Goal: Task Accomplishment & Management: Manage account settings

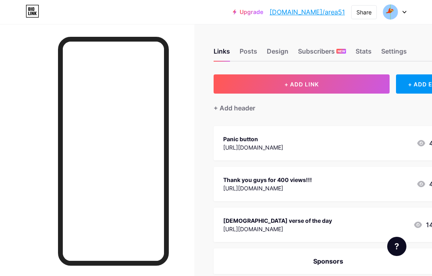
click at [364, 52] on div "Stats" at bounding box center [364, 53] width 16 height 14
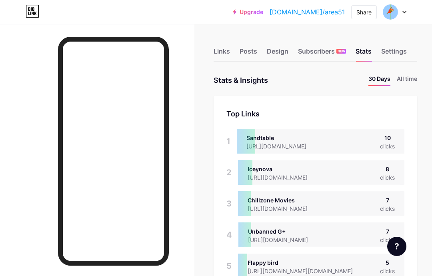
scroll to position [276, 432]
click at [408, 77] on li "All time" at bounding box center [407, 80] width 20 height 12
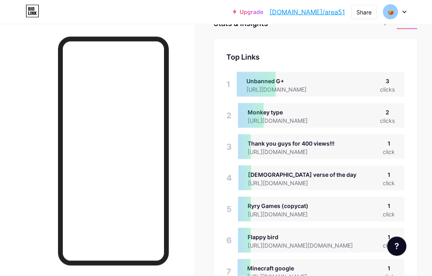
scroll to position [58, 0]
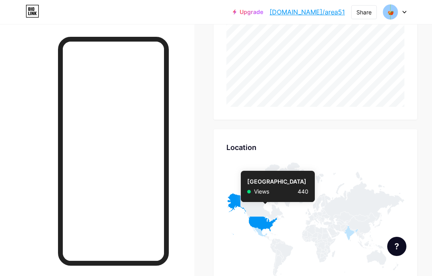
click at [265, 219] on icon at bounding box center [251, 214] width 51 height 42
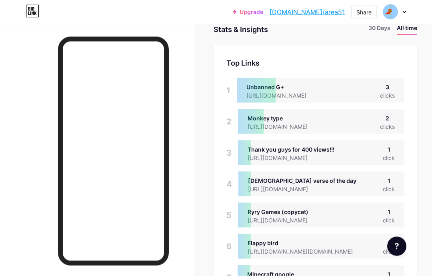
scroll to position [0, 0]
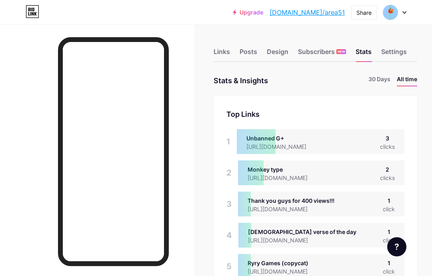
click at [229, 53] on div "Links" at bounding box center [222, 53] width 16 height 14
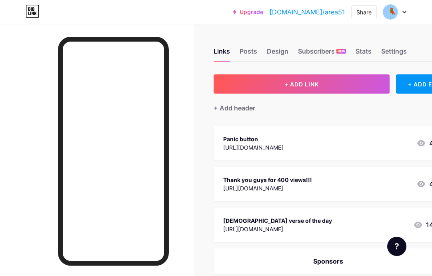
click at [253, 57] on div "Posts" at bounding box center [249, 53] width 18 height 14
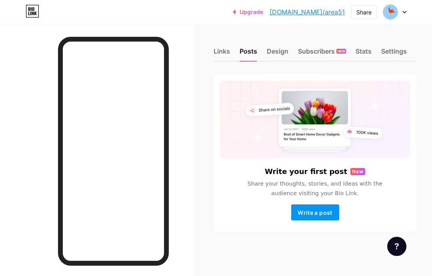
click at [275, 60] on div "Design" at bounding box center [278, 53] width 22 height 14
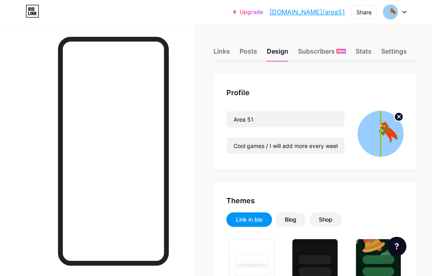
click at [218, 53] on div "Links" at bounding box center [222, 53] width 16 height 14
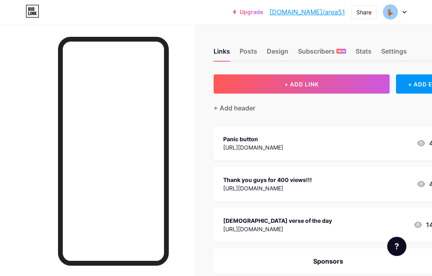
click at [218, 52] on div "Links" at bounding box center [222, 53] width 16 height 14
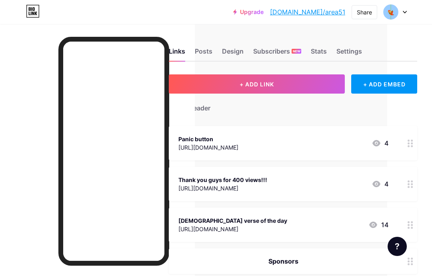
click at [412, 186] on circle at bounding box center [411, 187] width 2 height 2
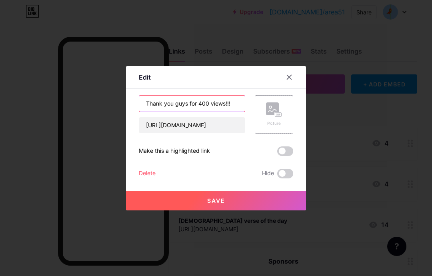
click at [234, 112] on input "Thank you guys for 400 views!!!" at bounding box center [192, 104] width 106 height 16
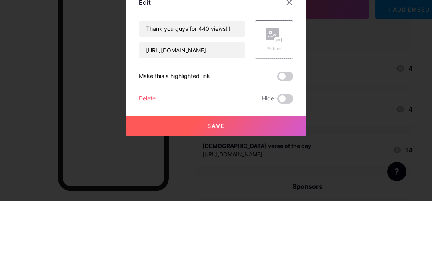
scroll to position [75, 21]
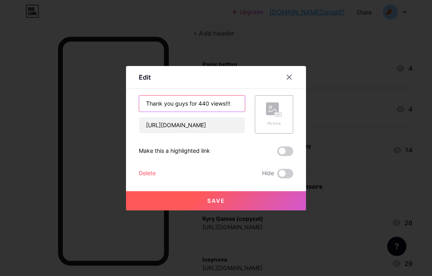
type input "Thank you guys for 440 views!!!"
click at [203, 210] on button "Save" at bounding box center [216, 200] width 180 height 19
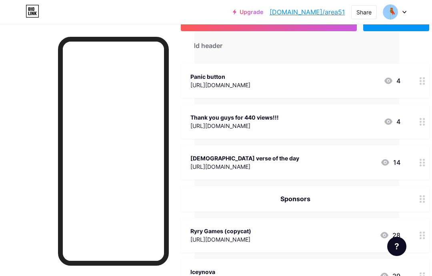
scroll to position [94, 33]
